Goal: Task Accomplishment & Management: Manage account settings

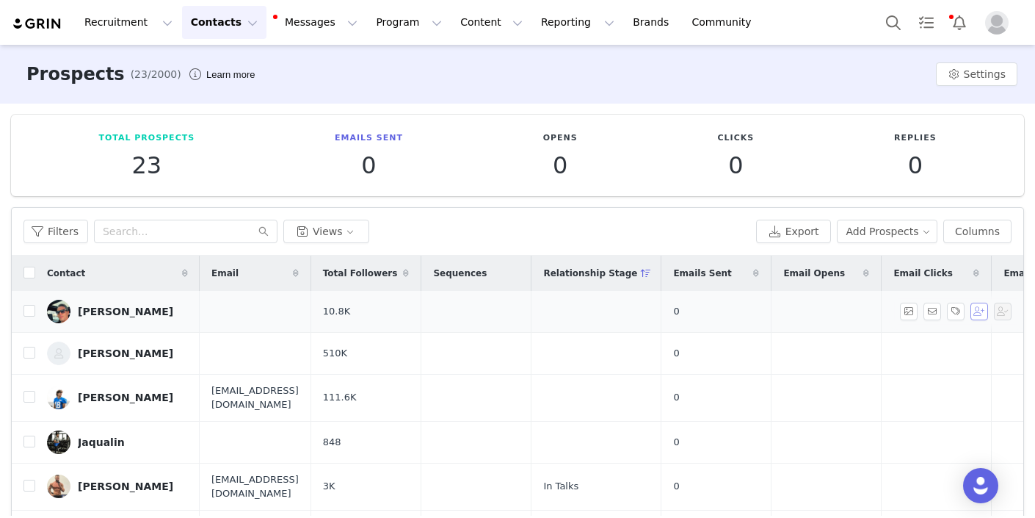
click at [985, 312] on button "button" at bounding box center [980, 312] width 18 height 18
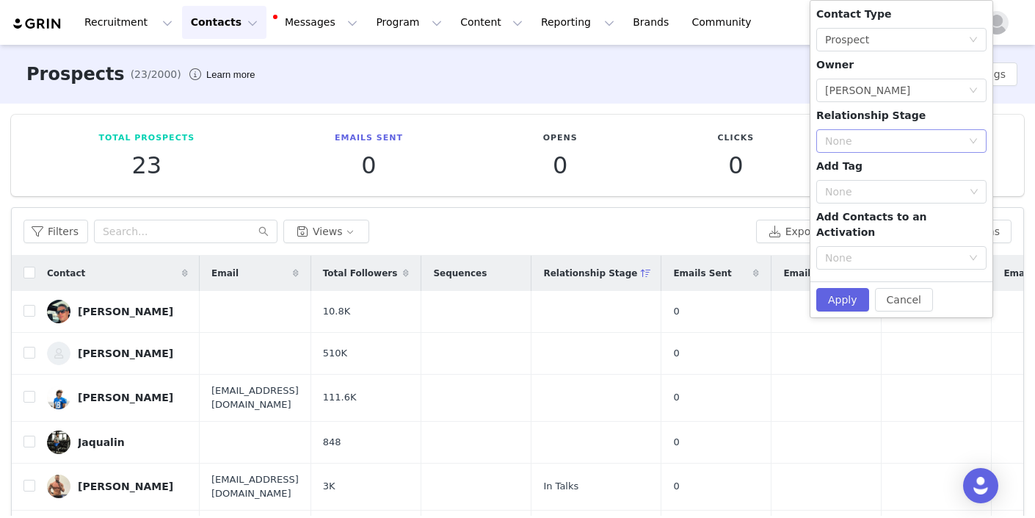
click at [870, 142] on div "None" at bounding box center [893, 141] width 137 height 15
click at [867, 192] on li "In Talks" at bounding box center [902, 193] width 170 height 23
click at [848, 288] on button "Apply" at bounding box center [843, 299] width 53 height 23
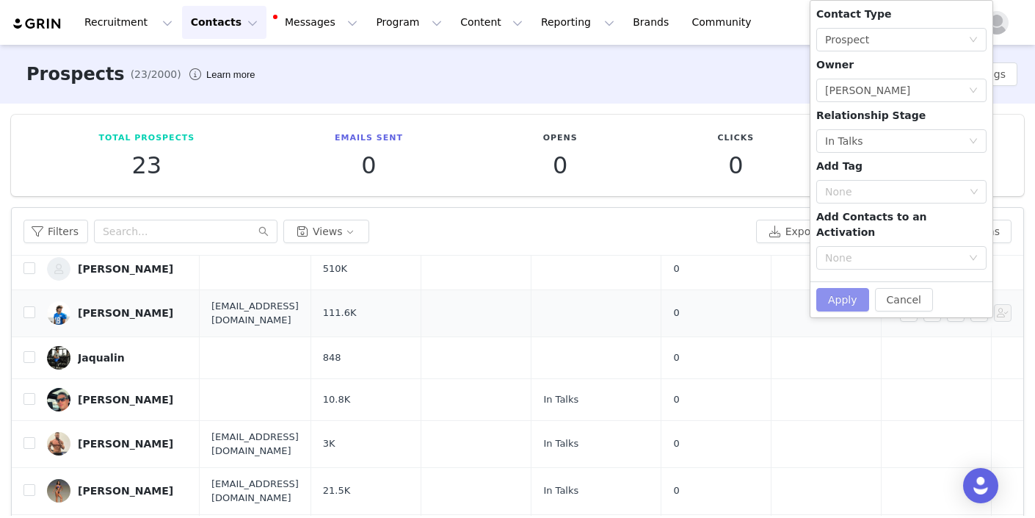
scroll to position [2, 0]
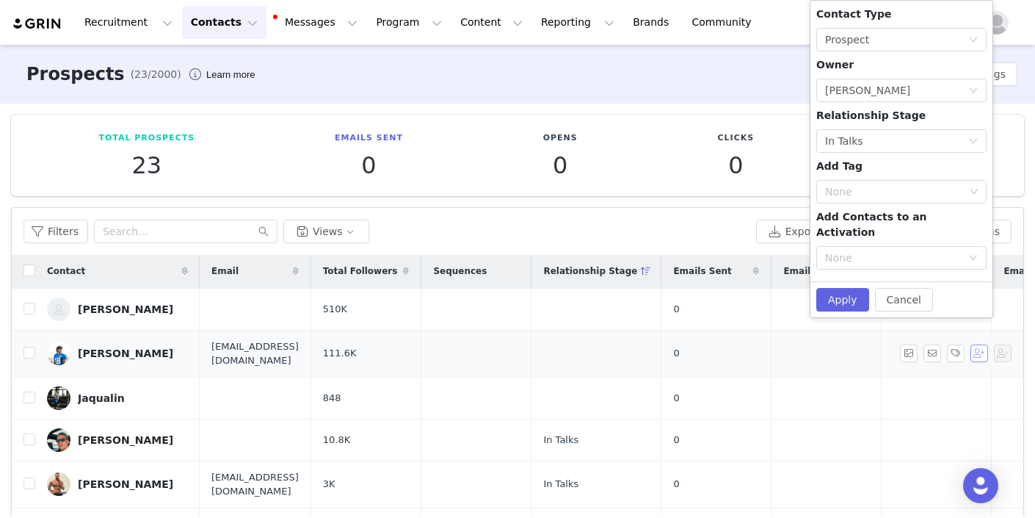
click at [985, 350] on button "button" at bounding box center [980, 353] width 18 height 18
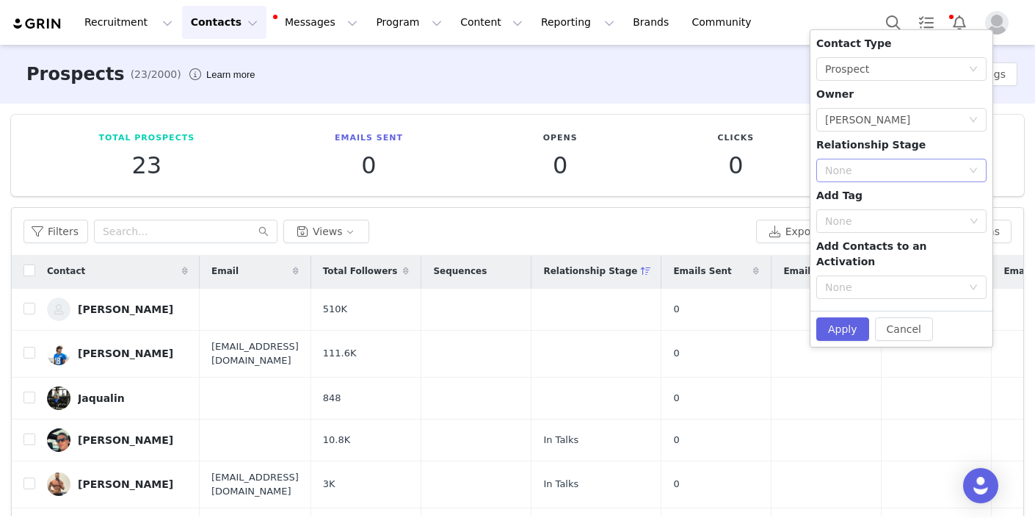
click at [870, 172] on div "None" at bounding box center [893, 170] width 137 height 15
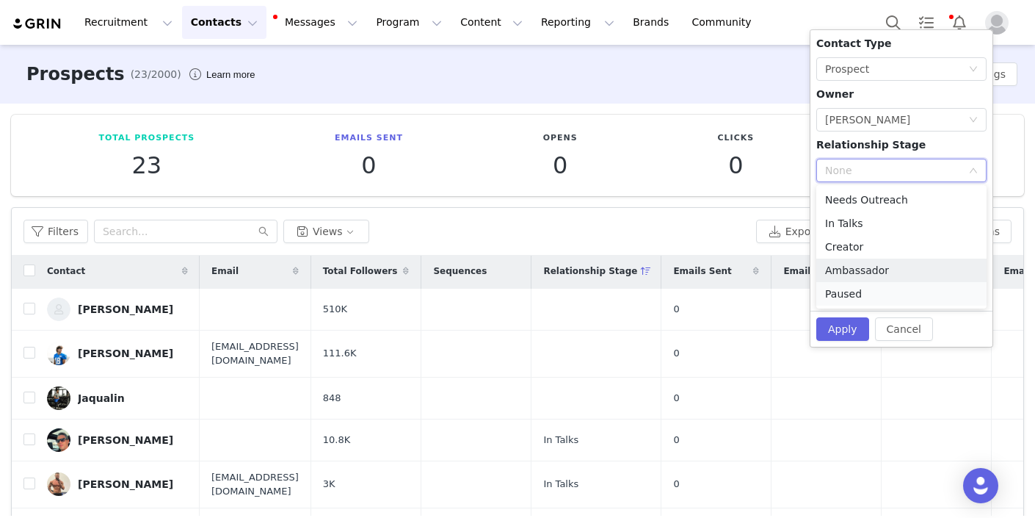
click at [872, 299] on li "Paused" at bounding box center [902, 293] width 170 height 23
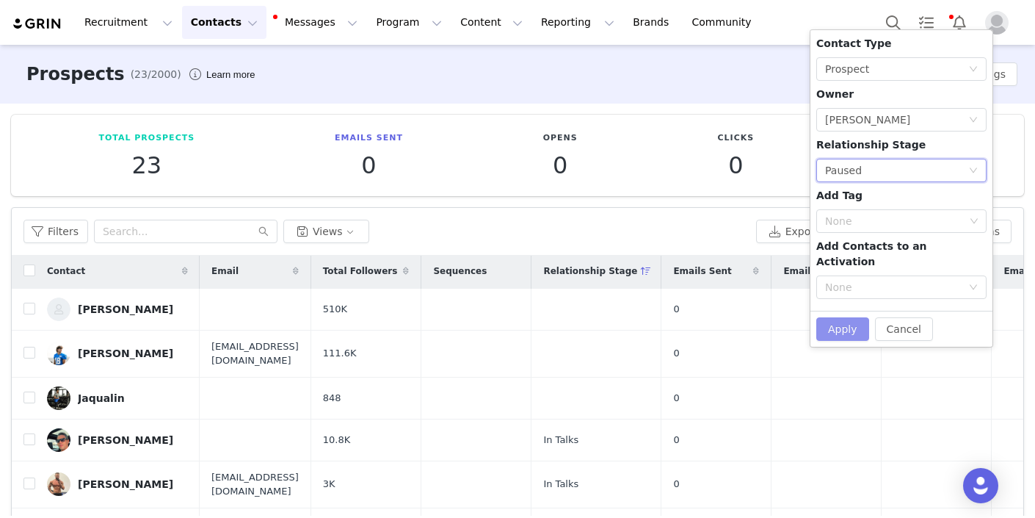
click at [848, 317] on button "Apply" at bounding box center [843, 328] width 53 height 23
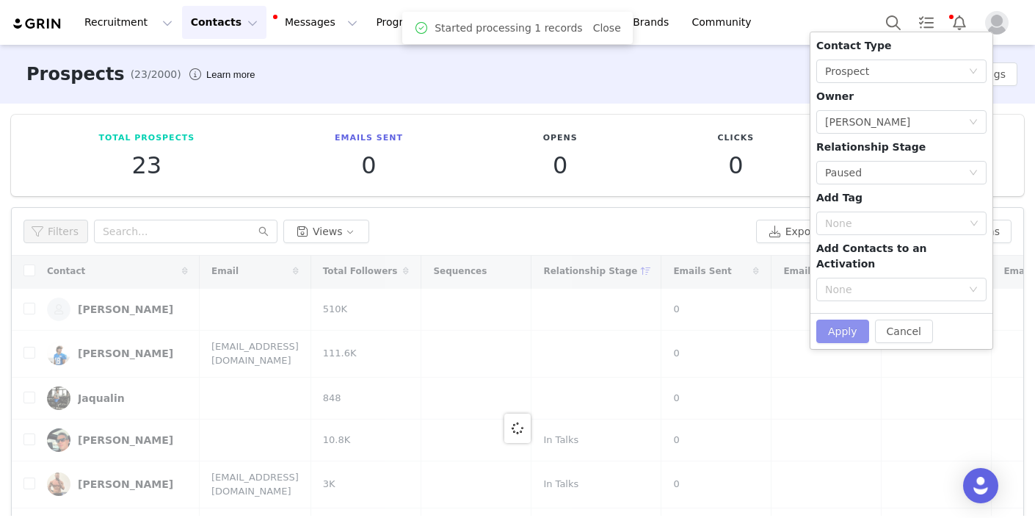
scroll to position [0, 0]
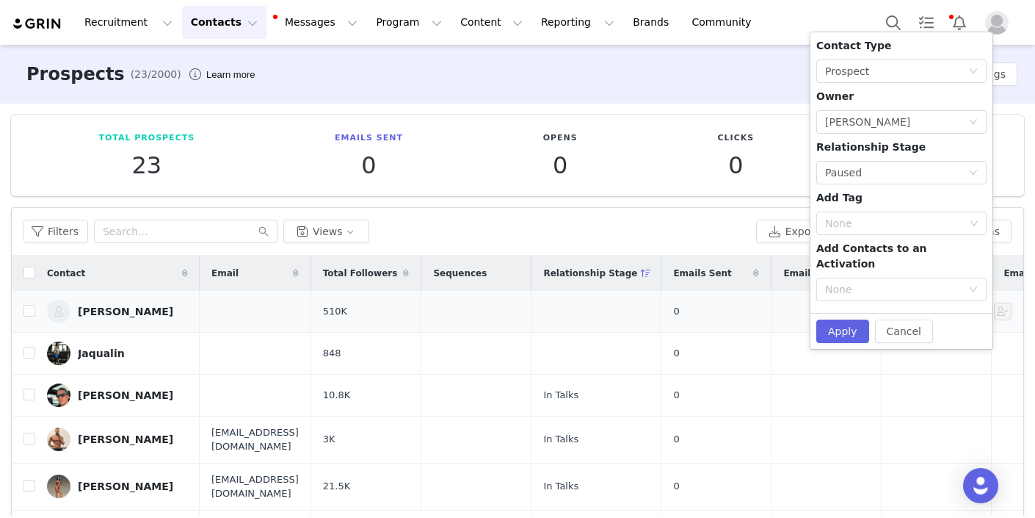
click at [751, 318] on td "0" at bounding box center [717, 312] width 110 height 42
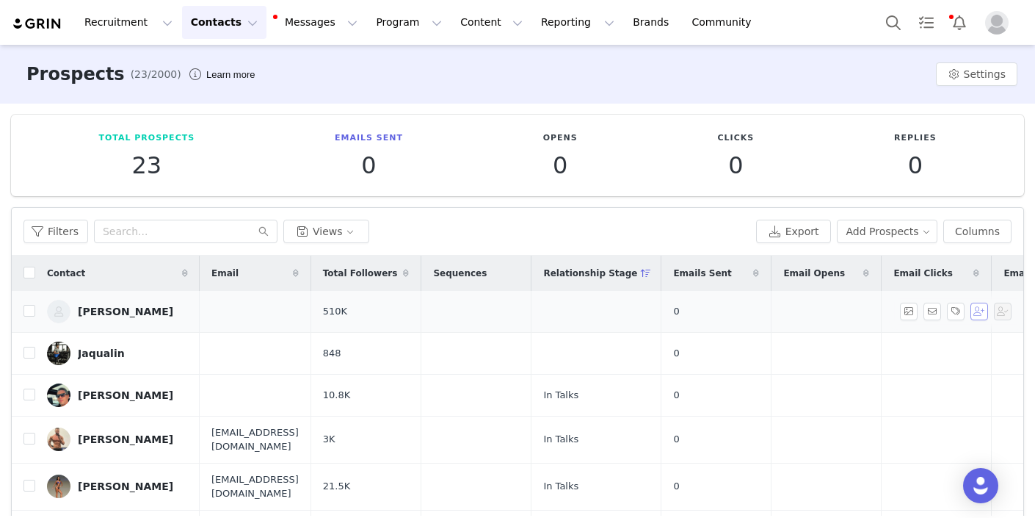
click at [982, 308] on button "button" at bounding box center [980, 312] width 18 height 18
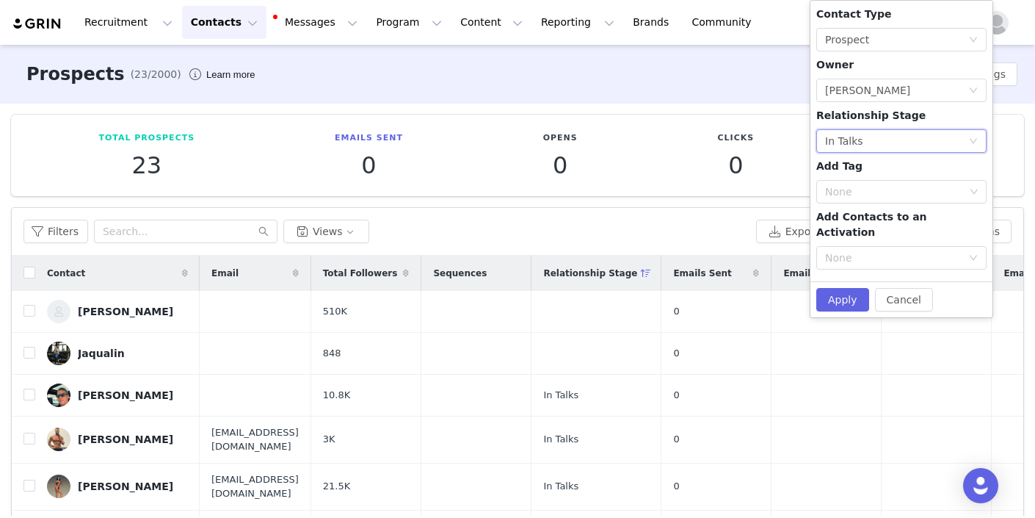
click at [864, 145] on div "None In Talks" at bounding box center [896, 141] width 143 height 22
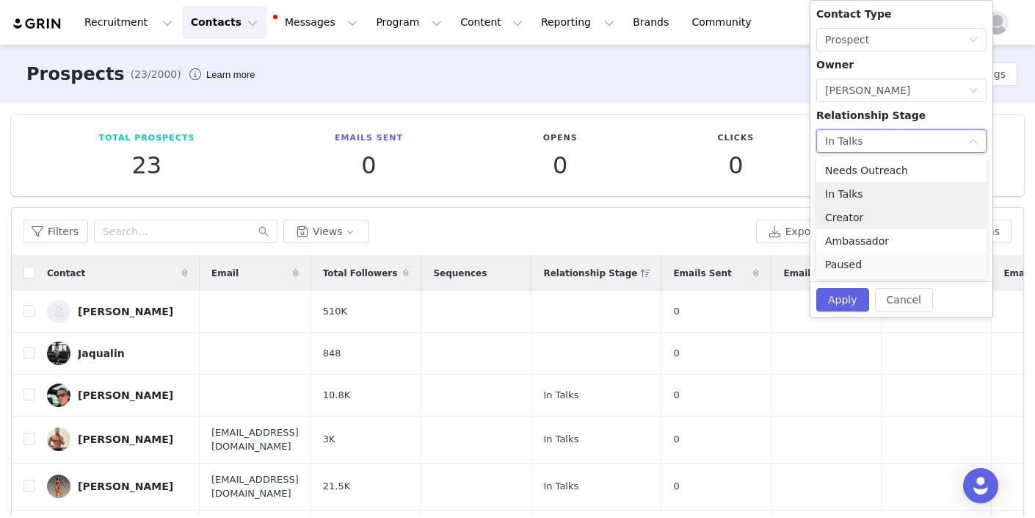
click at [867, 265] on li "Paused" at bounding box center [902, 264] width 170 height 23
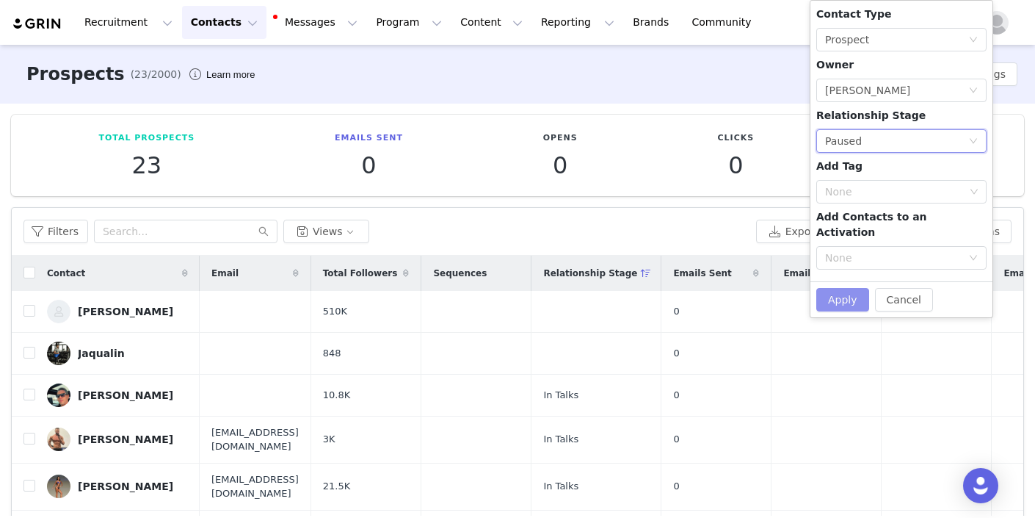
click at [847, 288] on button "Apply" at bounding box center [843, 299] width 53 height 23
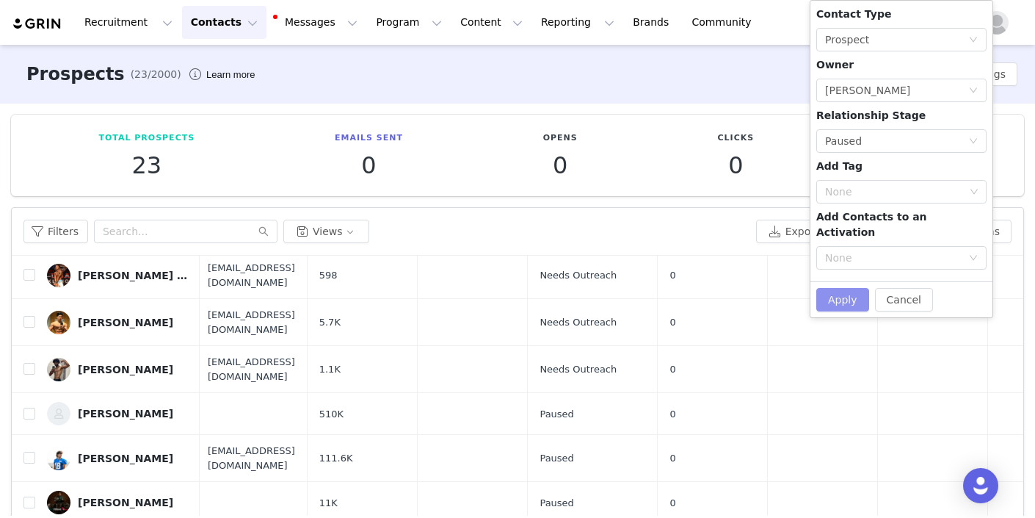
scroll to position [0, 4]
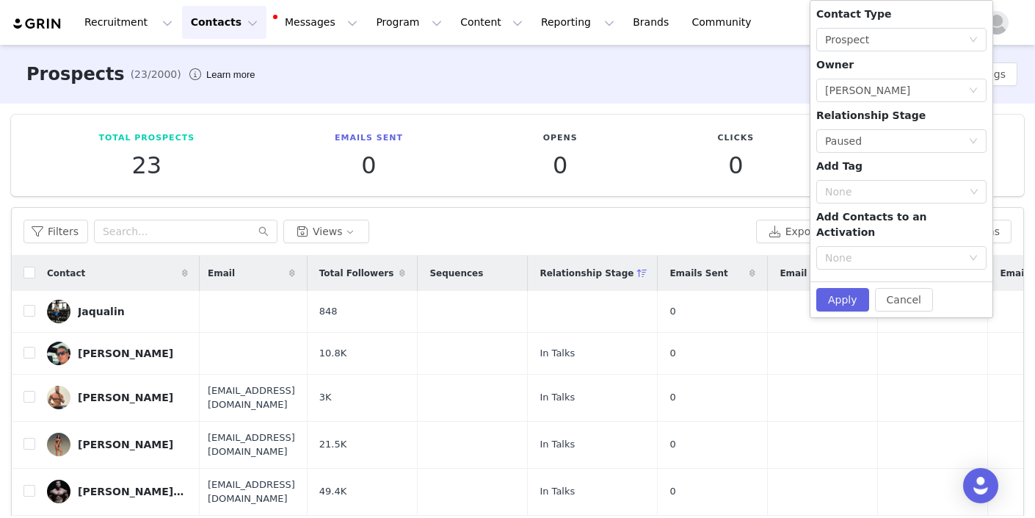
click at [611, 108] on div "Total Prospects 23 Emails Sent 0 Opens 0 Clicks 0 Replies 0 Filters Filter Logi…" at bounding box center [517, 381] width 1035 height 555
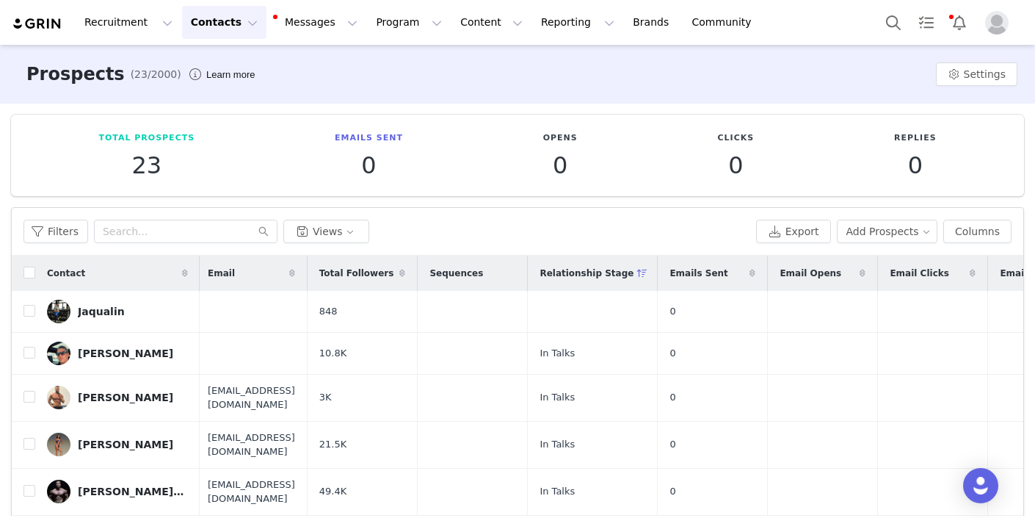
click at [237, 25] on button "Contacts Contacts" at bounding box center [224, 22] width 84 height 33
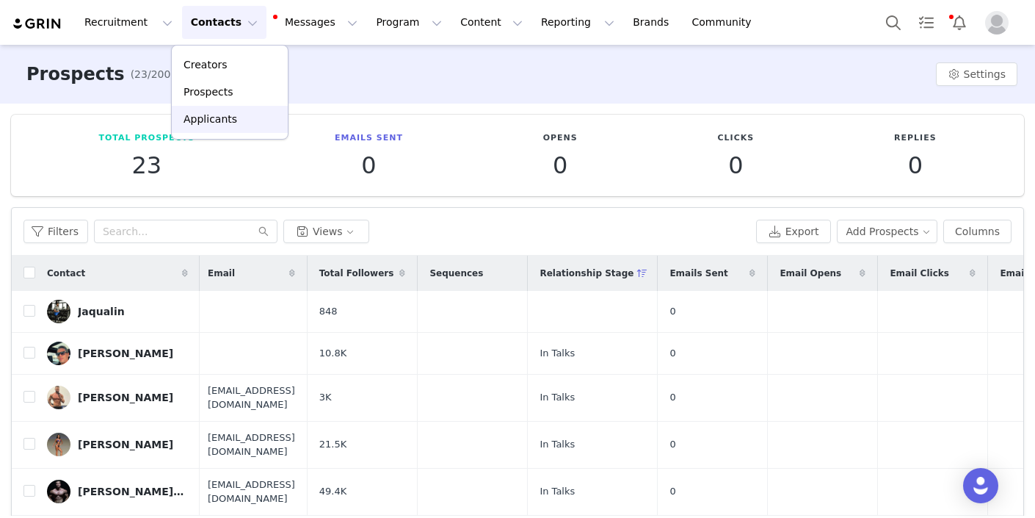
click at [237, 118] on div "Applicants" at bounding box center [230, 119] width 98 height 15
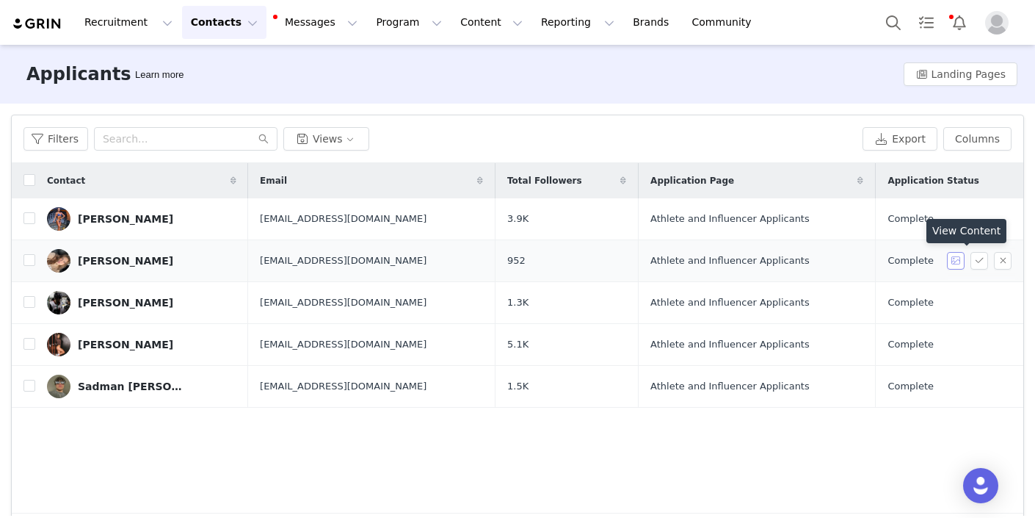
click at [964, 261] on button "button" at bounding box center [956, 261] width 18 height 18
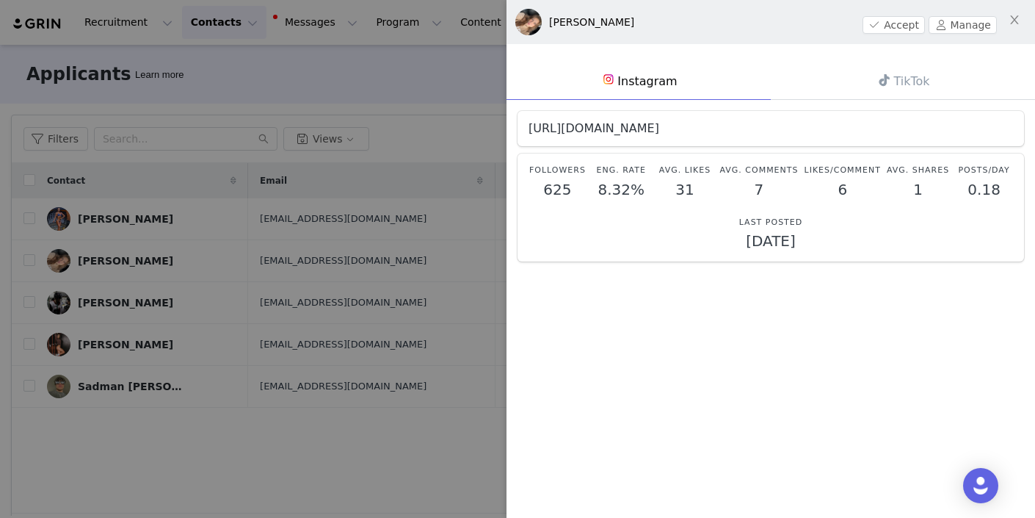
click at [644, 129] on link "[URL][DOMAIN_NAME]" at bounding box center [594, 128] width 131 height 14
click at [1013, 20] on icon "icon: close" at bounding box center [1015, 20] width 12 height 12
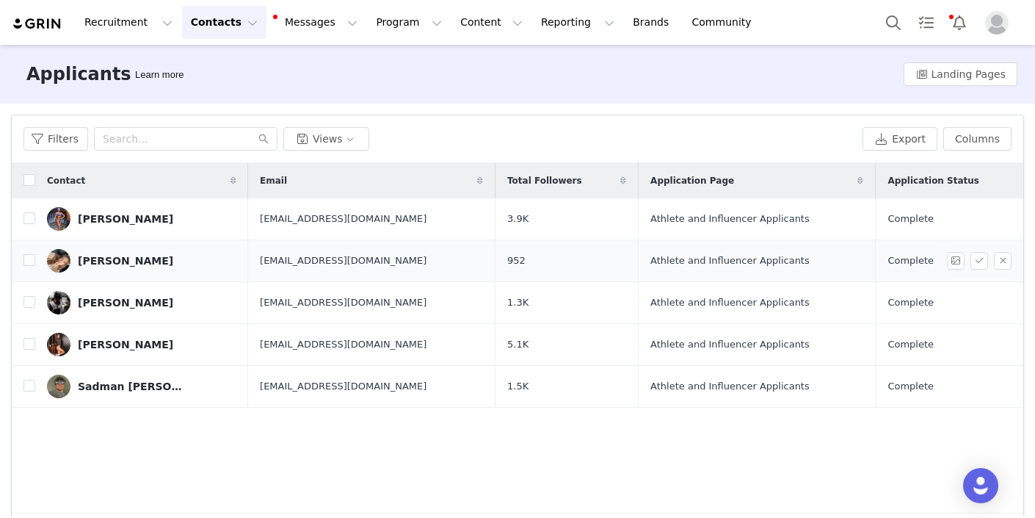
click at [106, 260] on div "[PERSON_NAME]" at bounding box center [125, 261] width 95 height 12
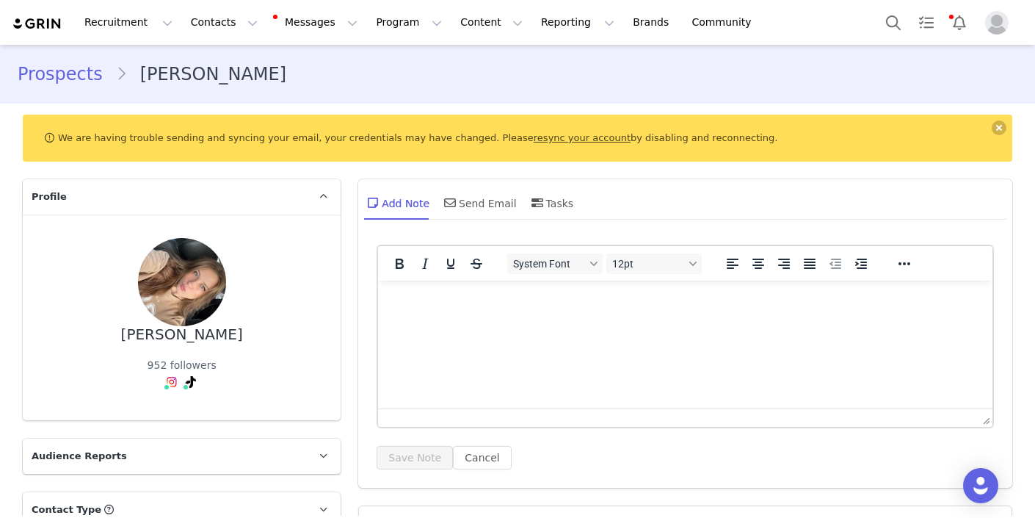
type input "+1 ([GEOGRAPHIC_DATA])"
click at [238, 25] on button "Contacts Contacts" at bounding box center [224, 22] width 84 height 33
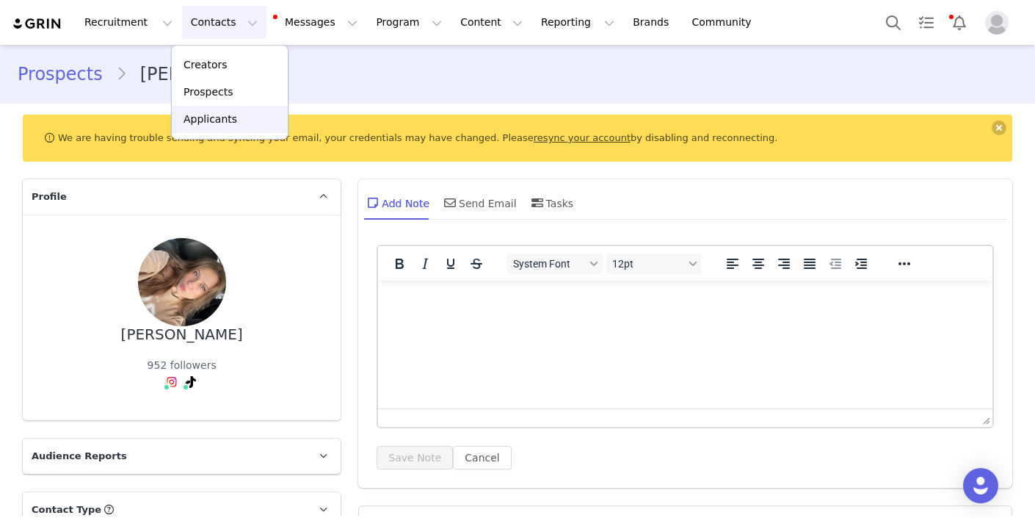
click at [234, 117] on div "Applicants" at bounding box center [230, 119] width 98 height 15
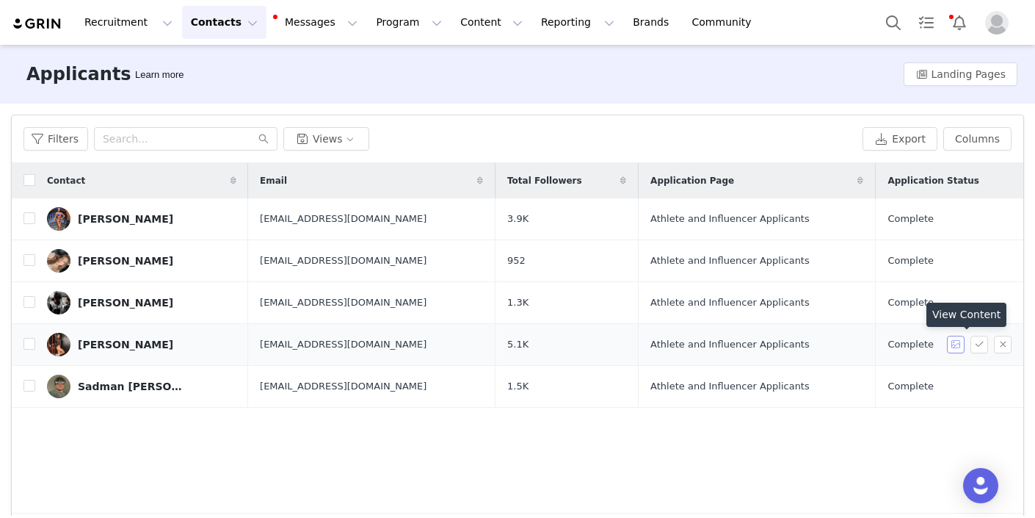
click at [963, 341] on button "button" at bounding box center [956, 345] width 18 height 18
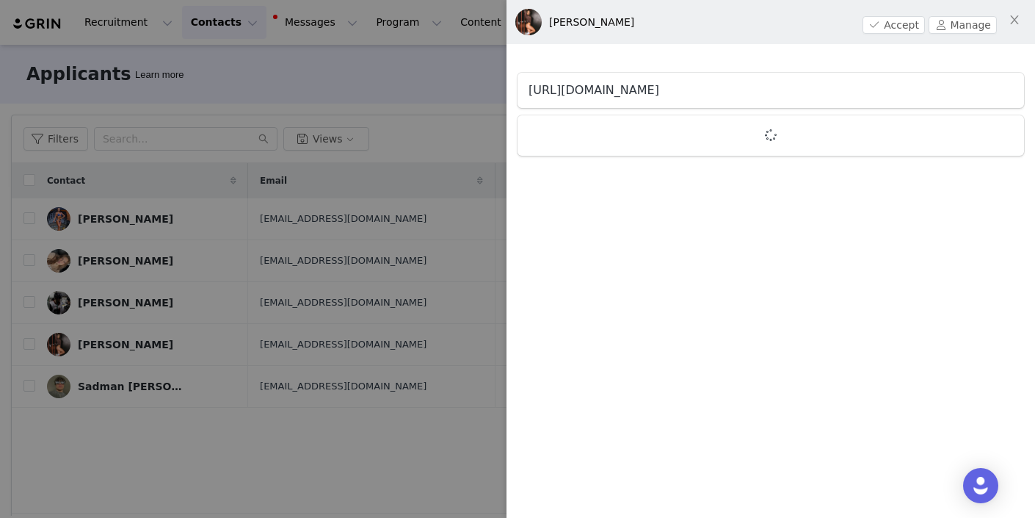
click at [609, 90] on link "[URL][DOMAIN_NAME]" at bounding box center [594, 90] width 131 height 14
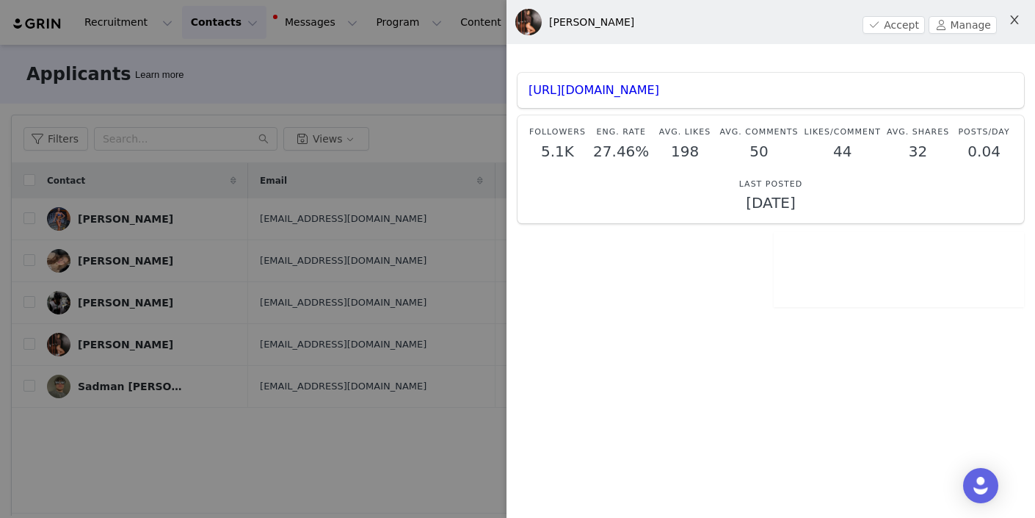
click at [1019, 20] on icon "icon: close" at bounding box center [1015, 20] width 12 height 12
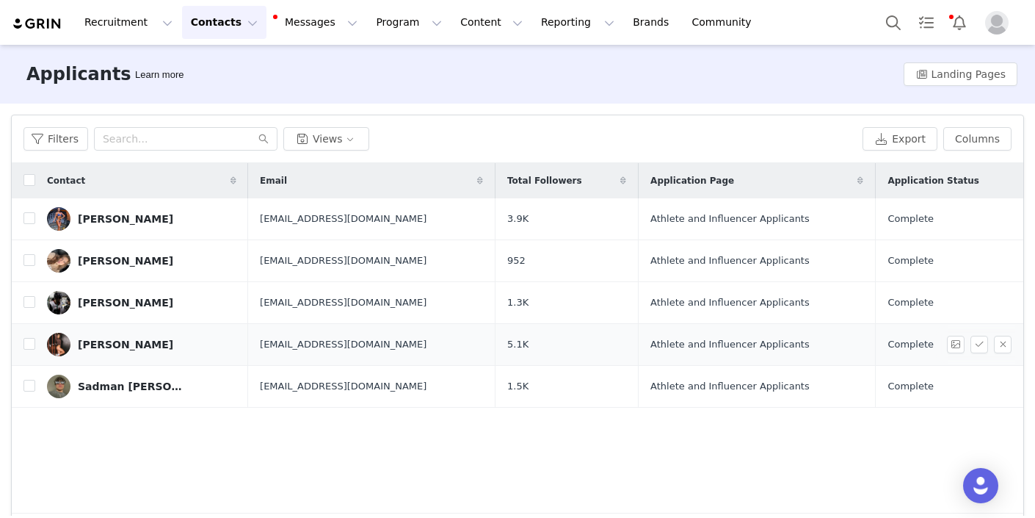
click at [115, 347] on div "[PERSON_NAME]" at bounding box center [125, 345] width 95 height 12
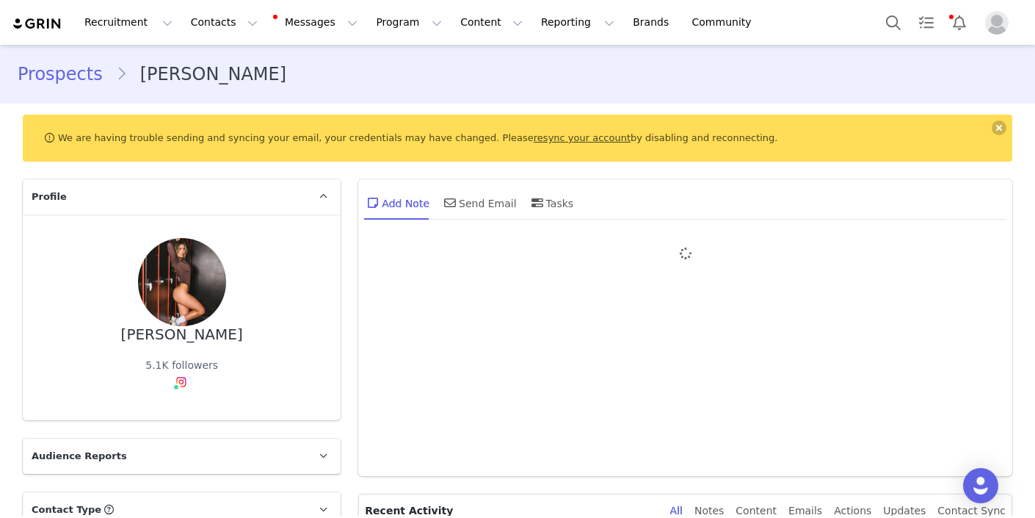
type input "+1 ([GEOGRAPHIC_DATA])"
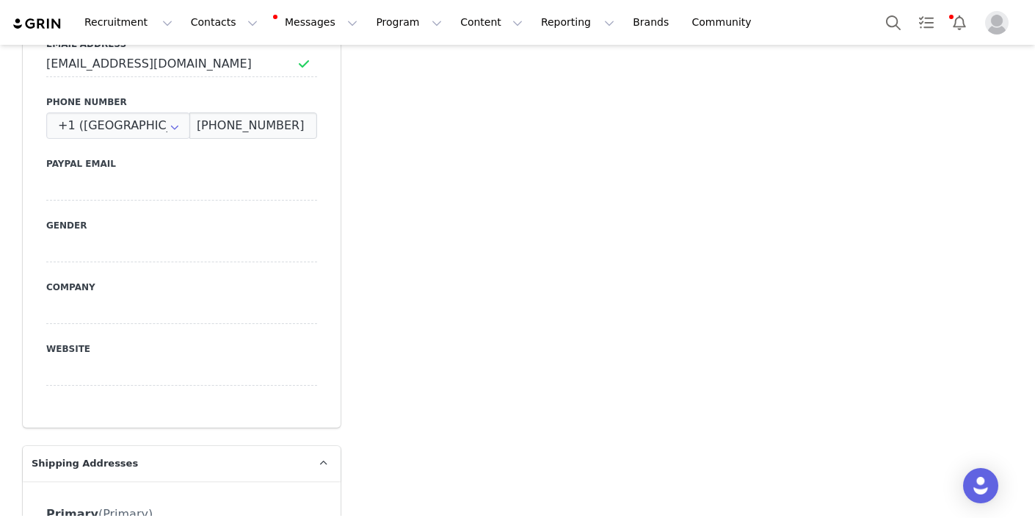
scroll to position [740, 0]
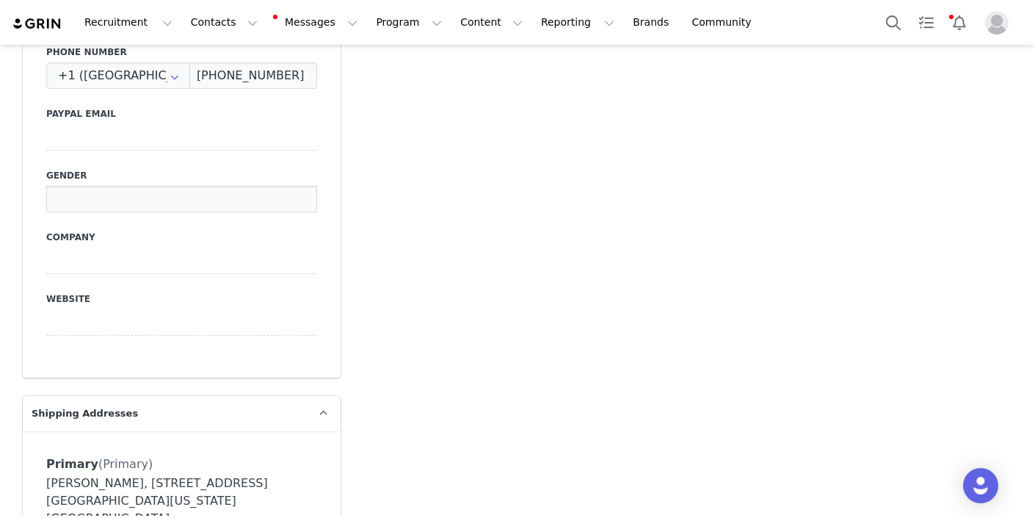
click at [136, 199] on input at bounding box center [181, 199] width 271 height 26
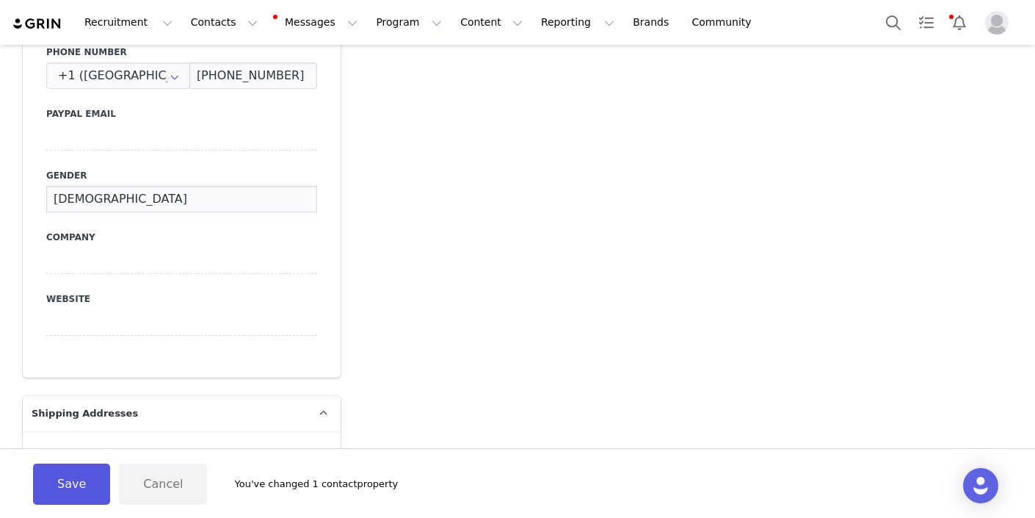
type input "[DEMOGRAPHIC_DATA]"
click at [73, 486] on button "Save" at bounding box center [71, 483] width 77 height 41
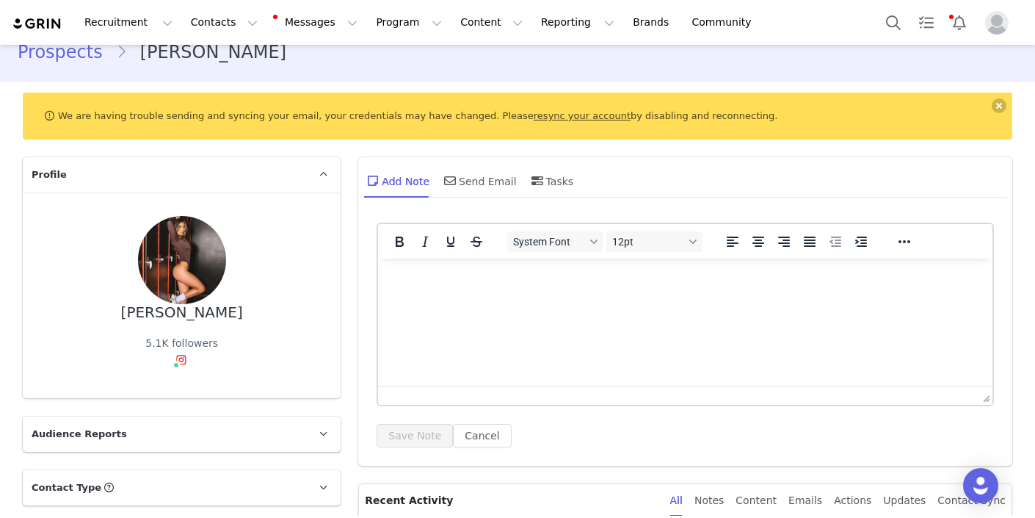
scroll to position [0, 0]
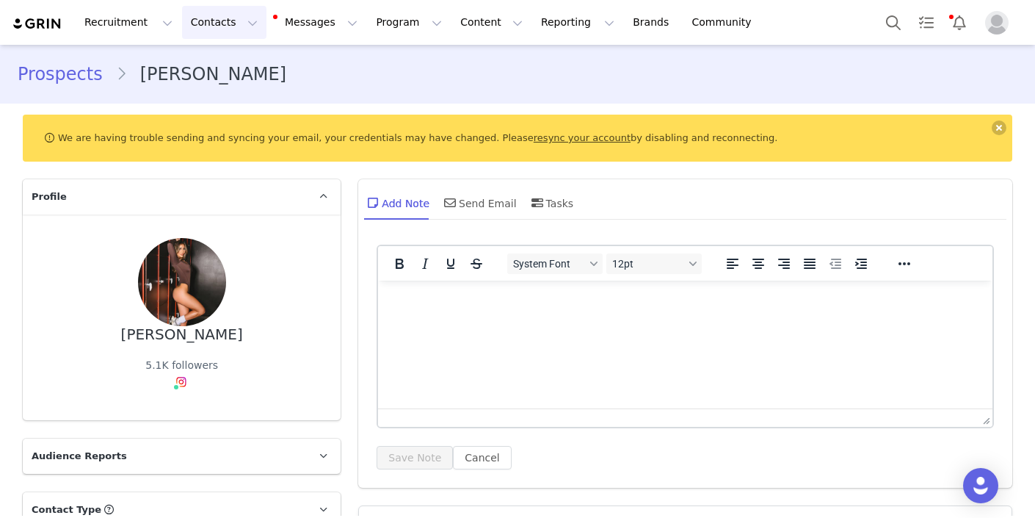
click at [230, 21] on button "Contacts Contacts" at bounding box center [224, 22] width 84 height 33
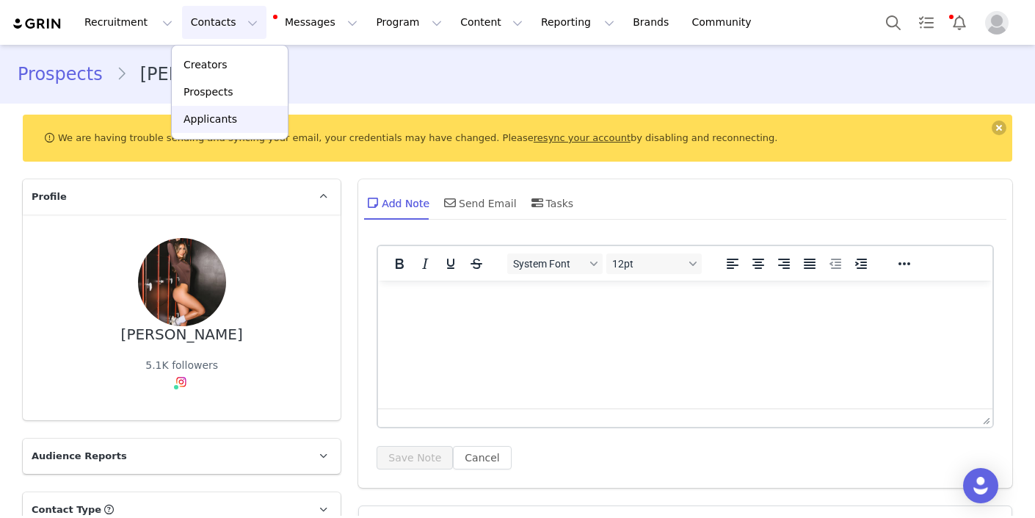
click at [245, 126] on div "Applicants" at bounding box center [230, 119] width 98 height 15
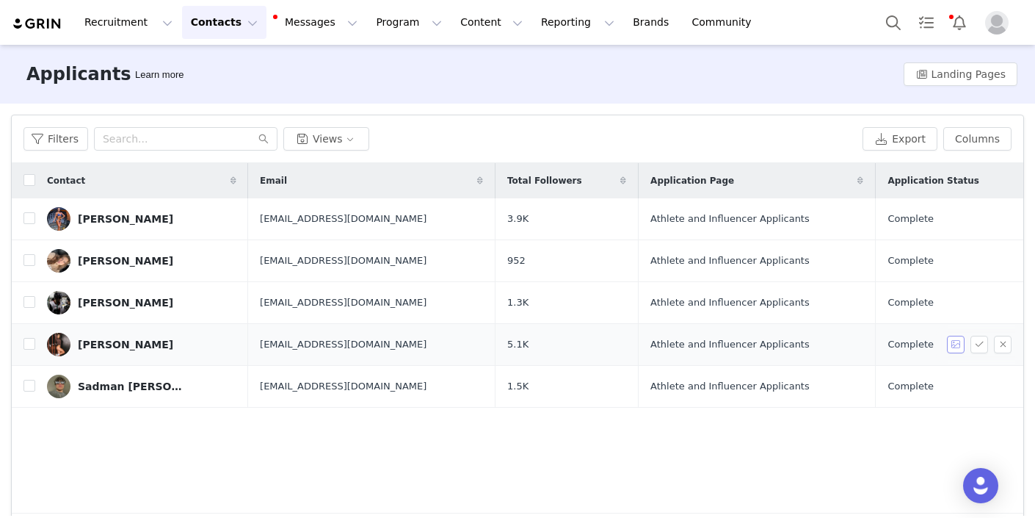
click at [962, 347] on button "button" at bounding box center [956, 345] width 18 height 18
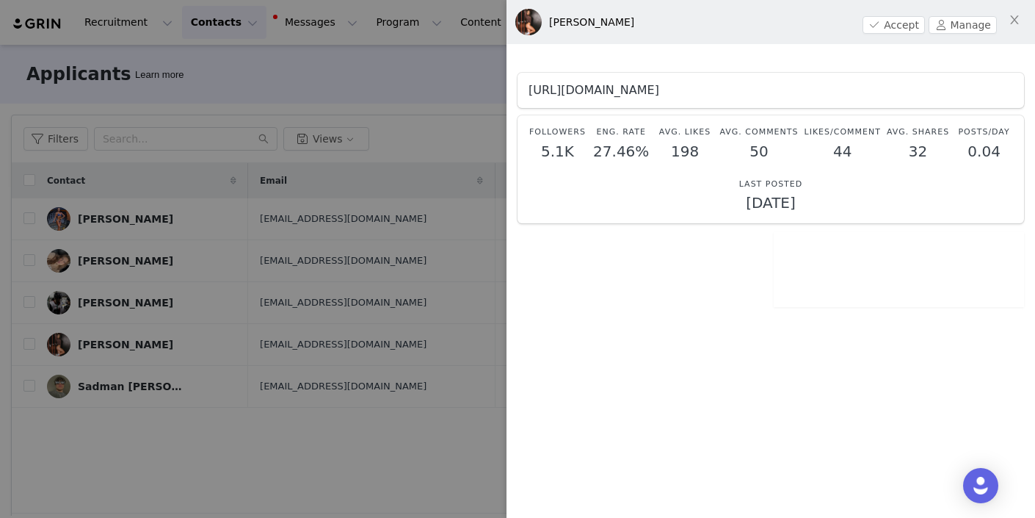
click at [618, 93] on link "[URL][DOMAIN_NAME]" at bounding box center [594, 90] width 131 height 14
click at [1016, 12] on button "Close" at bounding box center [1014, 20] width 41 height 41
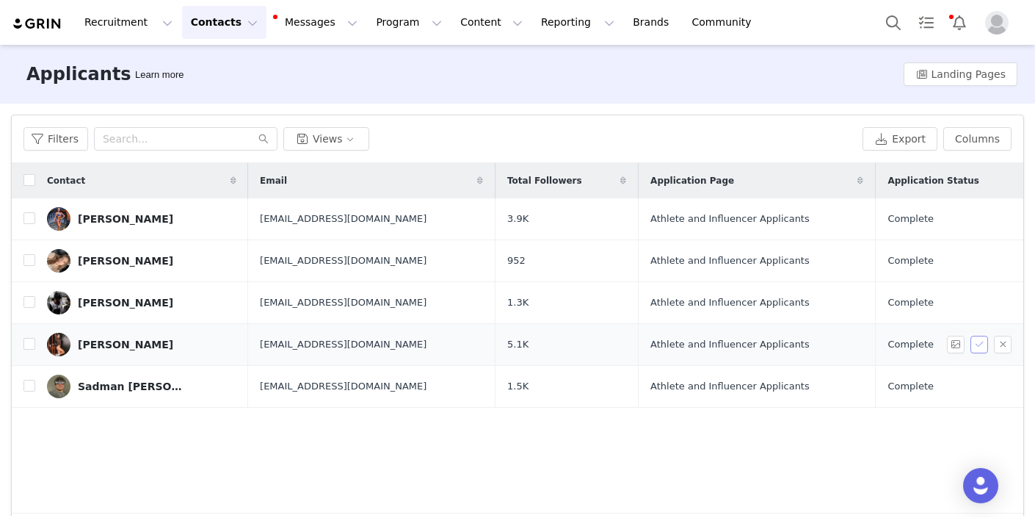
click at [981, 348] on button "button" at bounding box center [980, 345] width 18 height 18
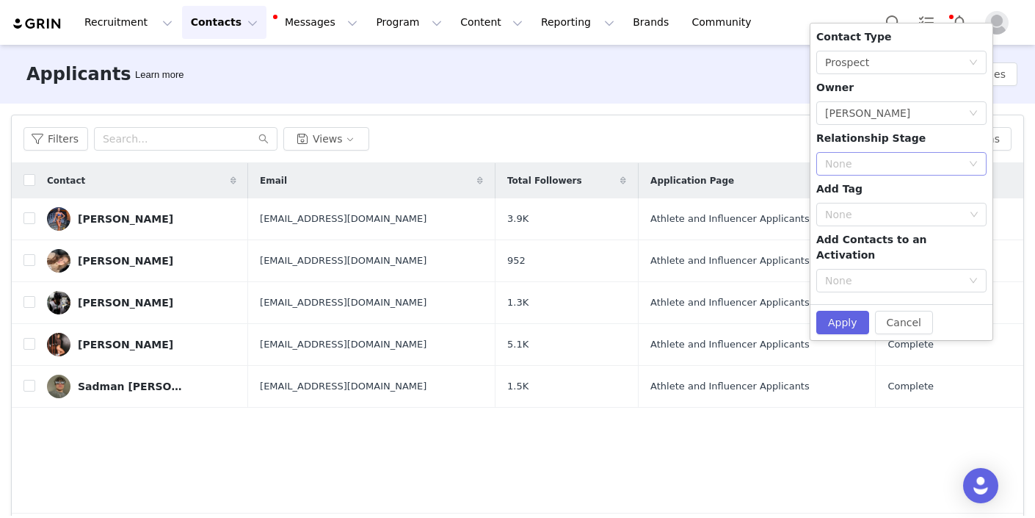
click at [861, 165] on div "None" at bounding box center [893, 163] width 137 height 15
click at [861, 195] on li "Needs Outreach" at bounding box center [902, 192] width 170 height 23
click at [845, 311] on button "Apply" at bounding box center [843, 322] width 53 height 23
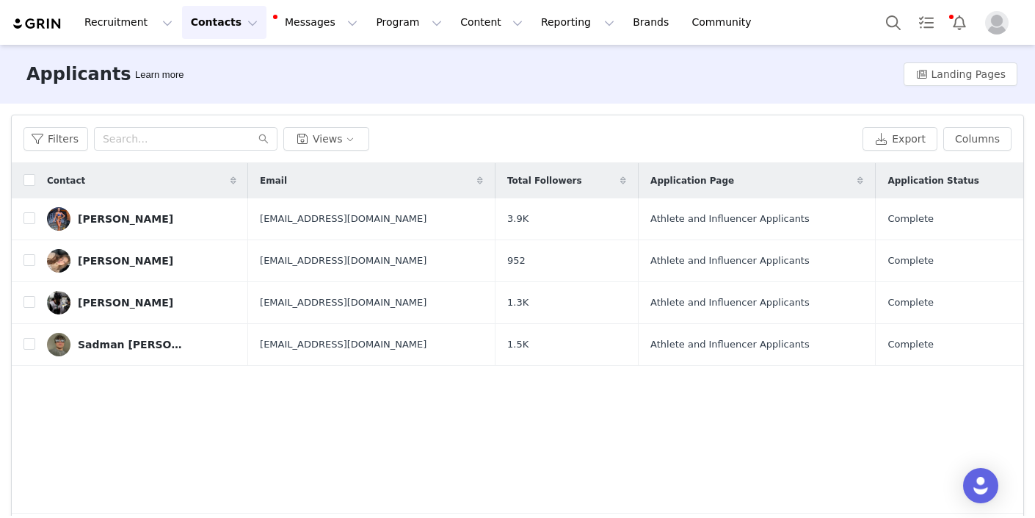
click at [238, 25] on button "Contacts Contacts" at bounding box center [224, 22] width 84 height 33
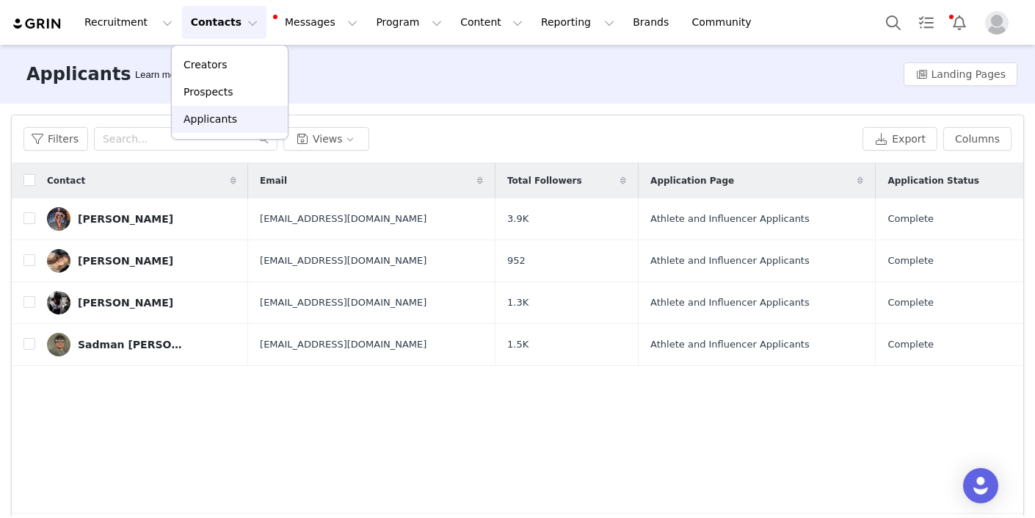
click at [223, 123] on p "Applicants" at bounding box center [211, 119] width 54 height 15
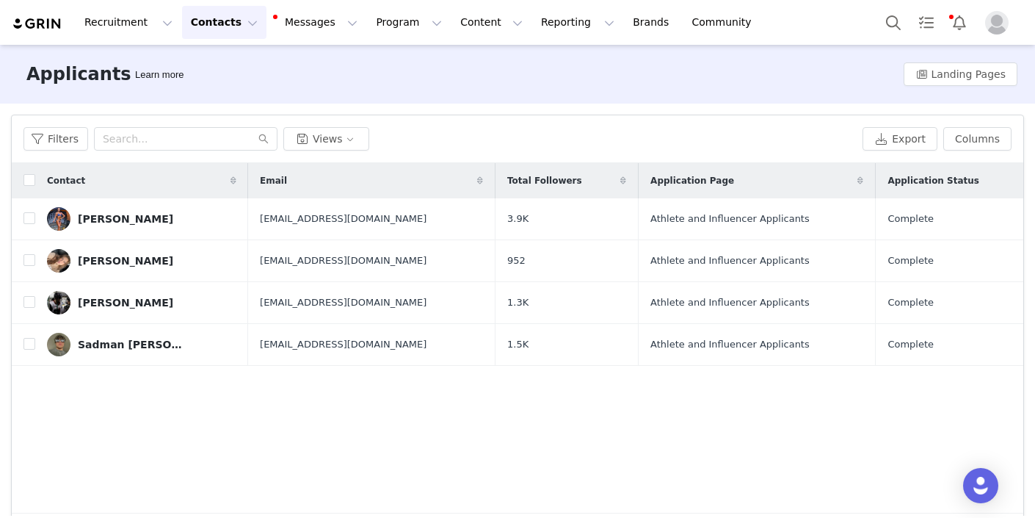
click at [236, 20] on button "Contacts Contacts" at bounding box center [224, 22] width 84 height 33
click at [236, 91] on div "Prospects" at bounding box center [230, 91] width 98 height 15
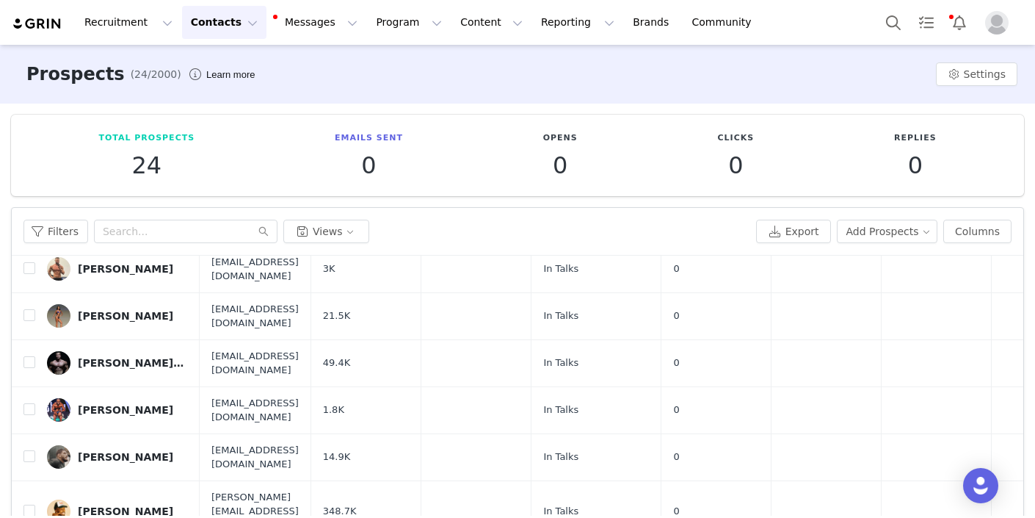
scroll to position [134, 0]
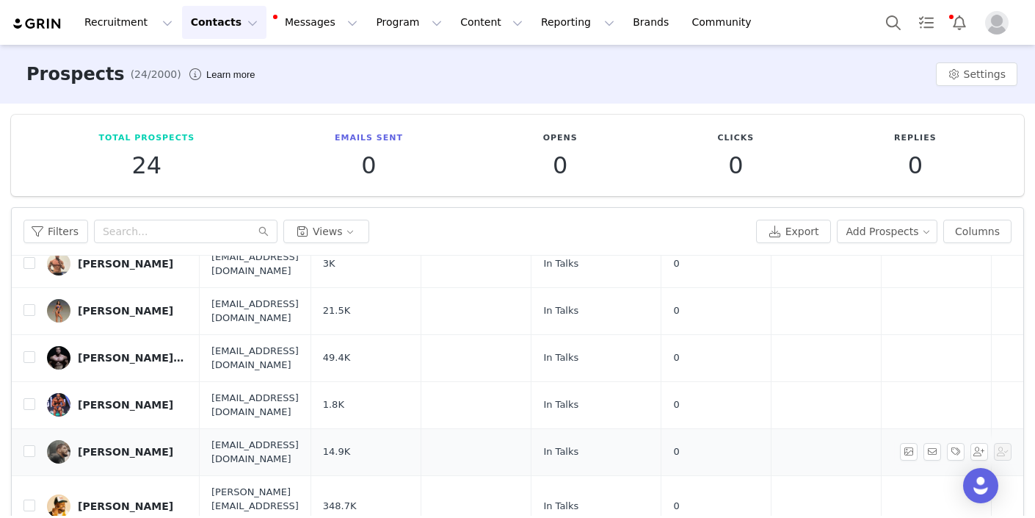
click at [115, 446] on div "[PERSON_NAME]" at bounding box center [125, 452] width 95 height 12
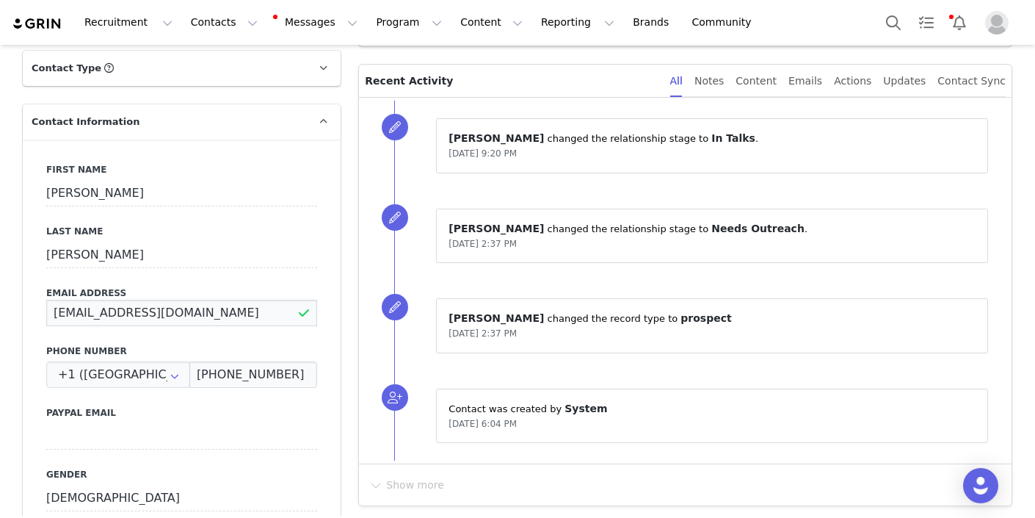
click at [75, 310] on input "[EMAIL_ADDRESS][DOMAIN_NAME]" at bounding box center [181, 313] width 271 height 26
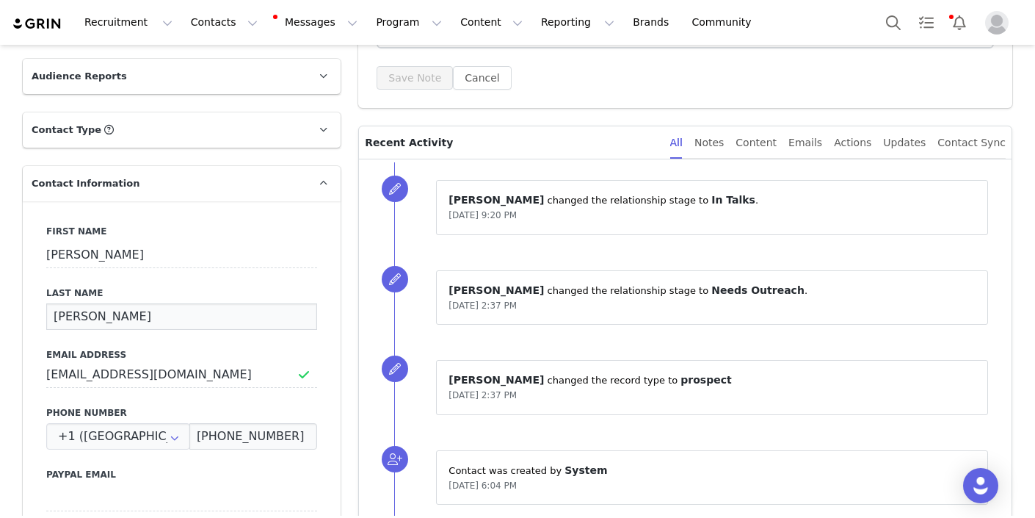
click at [72, 314] on input "[PERSON_NAME]" at bounding box center [181, 316] width 271 height 26
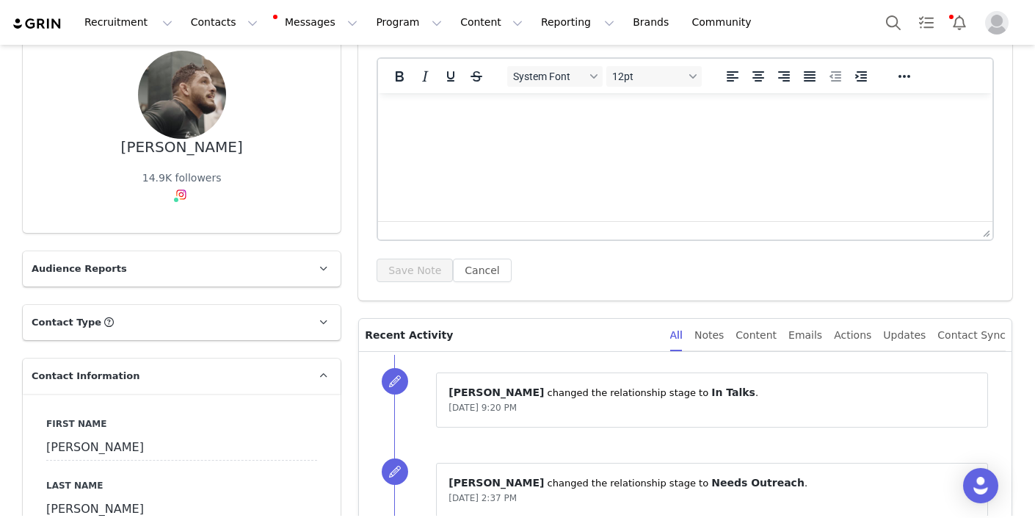
scroll to position [0, 0]
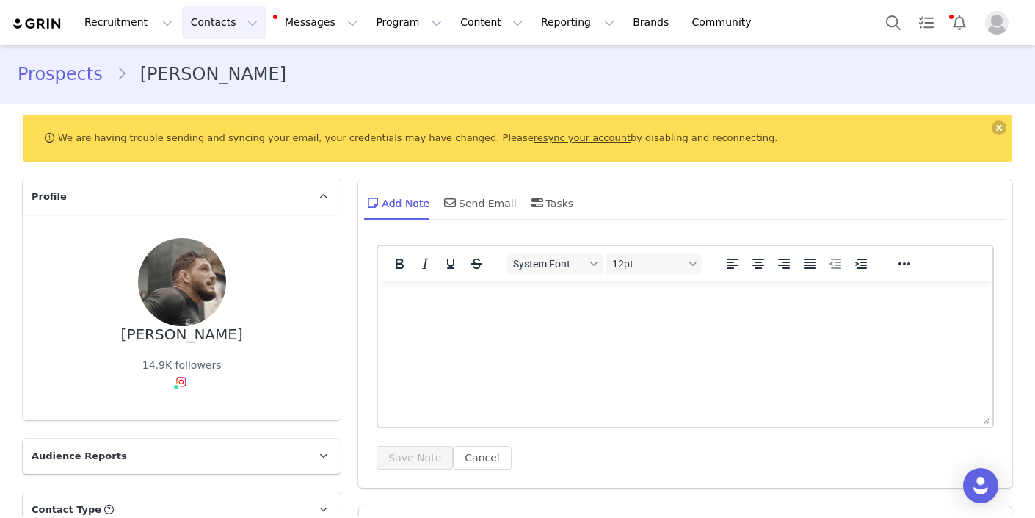
click at [236, 23] on button "Contacts Contacts" at bounding box center [224, 22] width 84 height 33
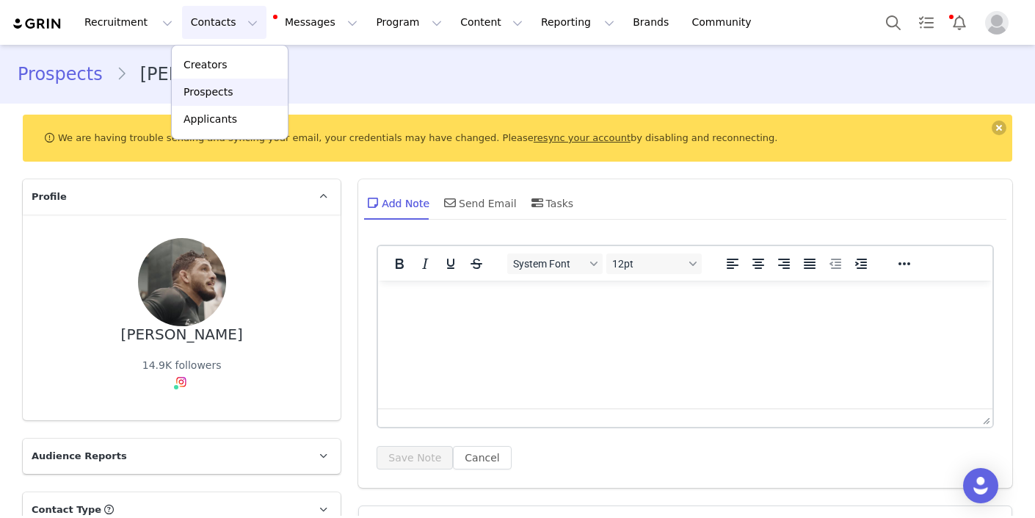
click at [247, 89] on div "Prospects" at bounding box center [230, 91] width 98 height 15
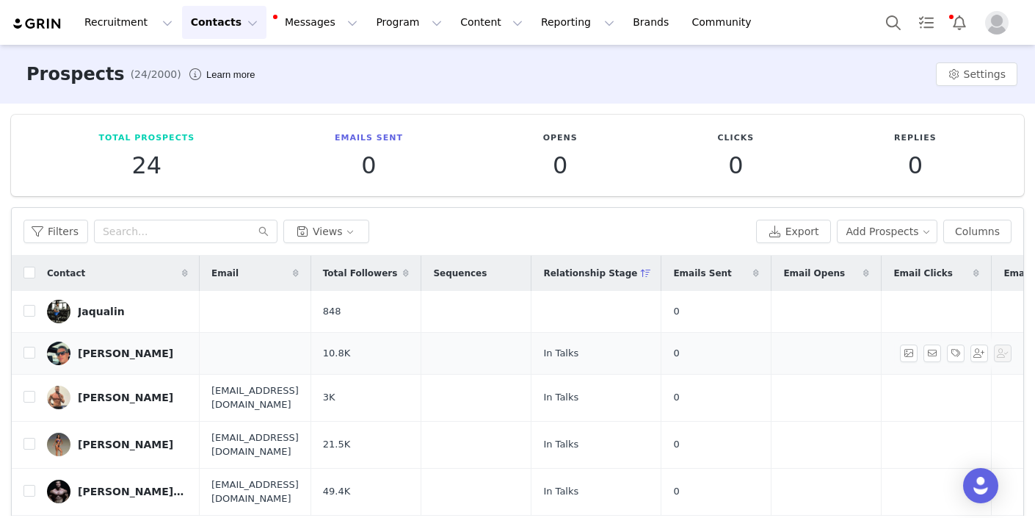
click at [143, 355] on div "[PERSON_NAME]" at bounding box center [125, 353] width 95 height 12
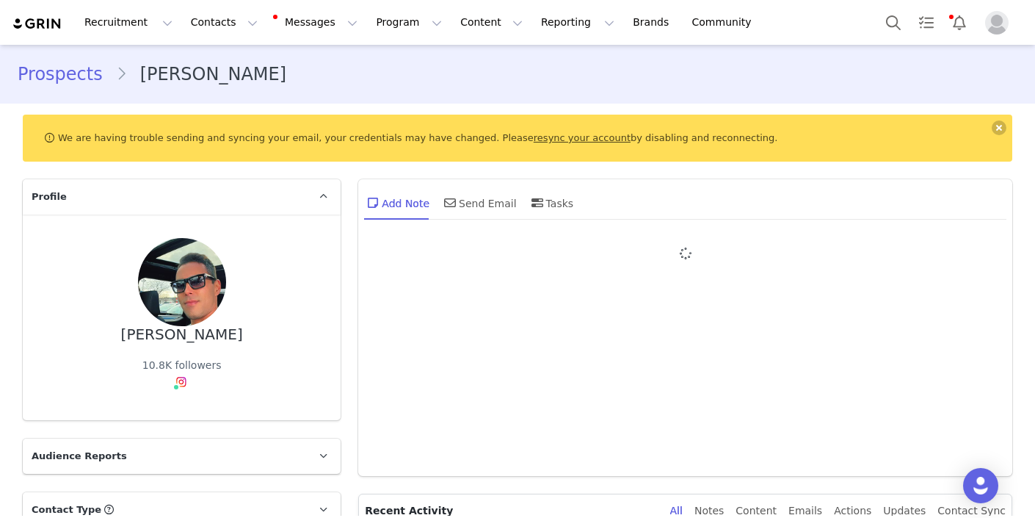
type input "+1 ([GEOGRAPHIC_DATA])"
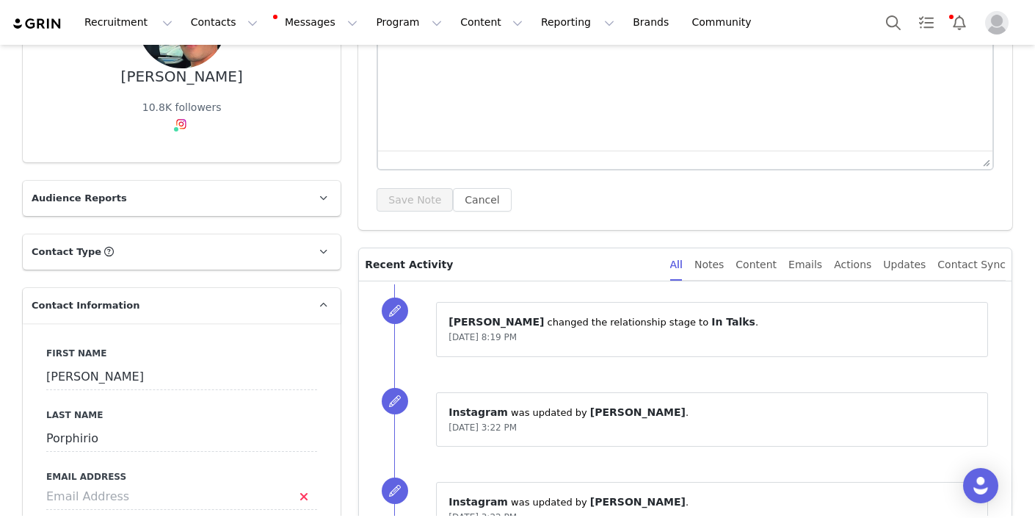
scroll to position [289, 0]
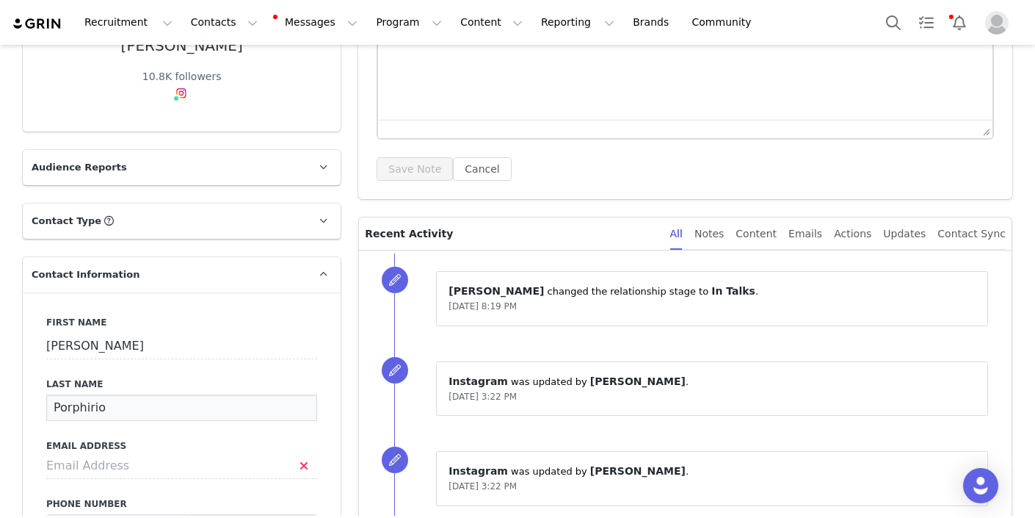
click at [69, 408] on input "Porphirio" at bounding box center [181, 407] width 271 height 26
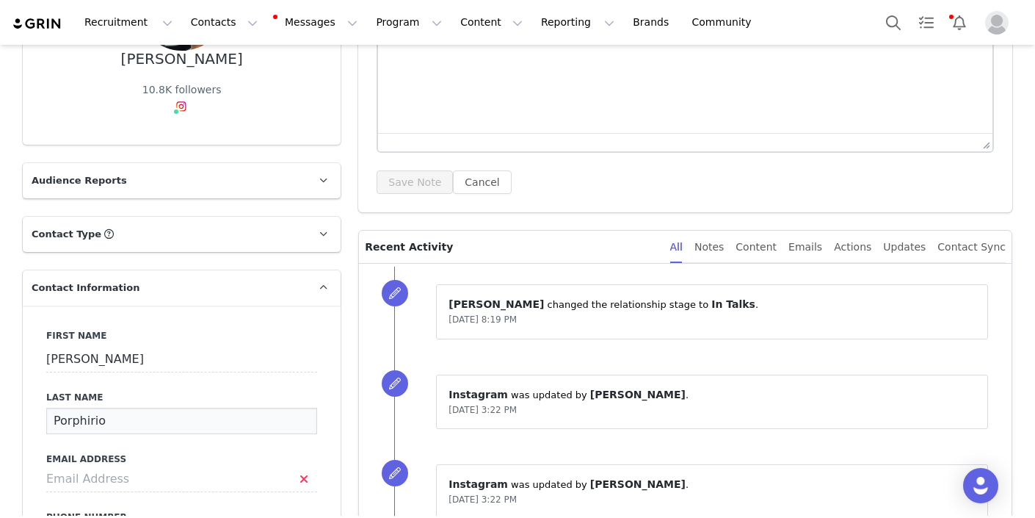
scroll to position [0, 0]
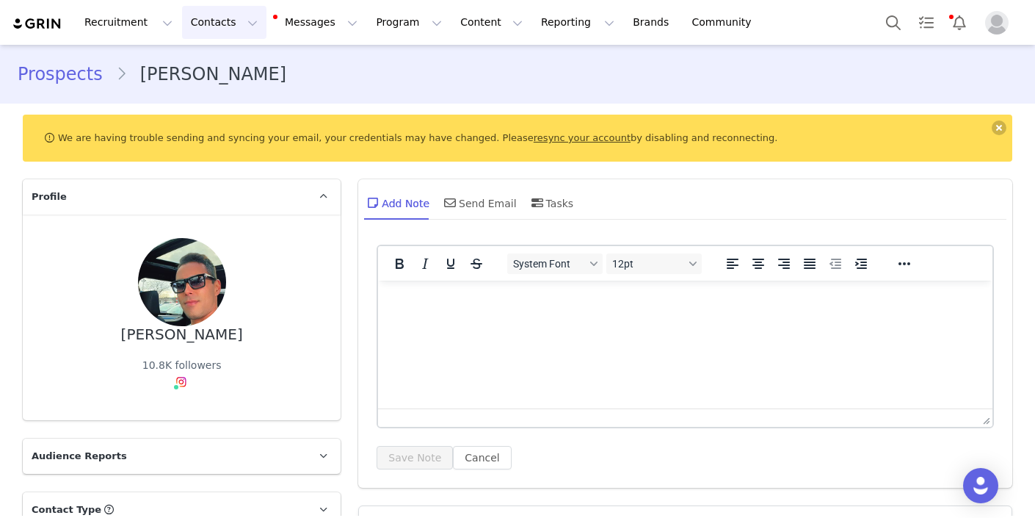
click at [238, 28] on button "Contacts Contacts" at bounding box center [224, 22] width 84 height 33
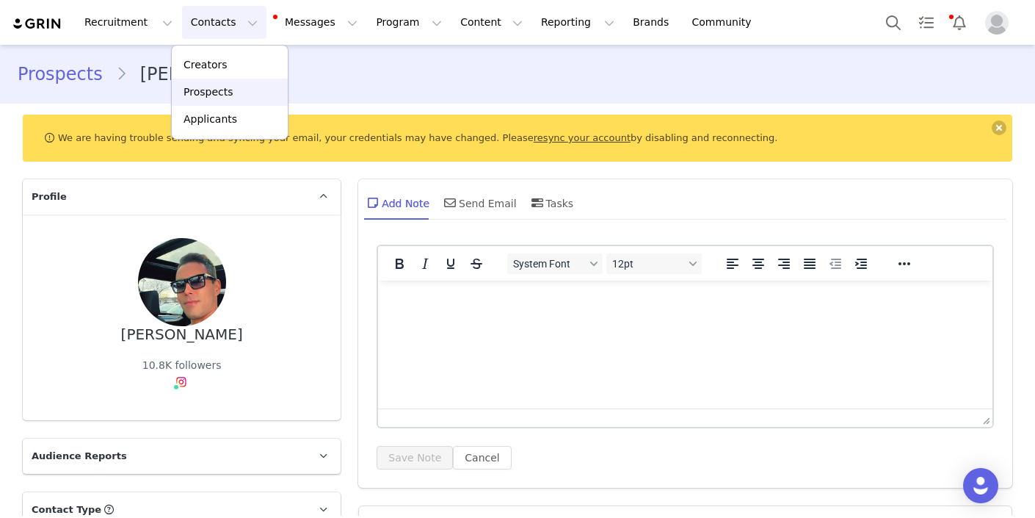
click at [217, 97] on p "Prospects" at bounding box center [208, 91] width 49 height 15
